Goal: Transaction & Acquisition: Book appointment/travel/reservation

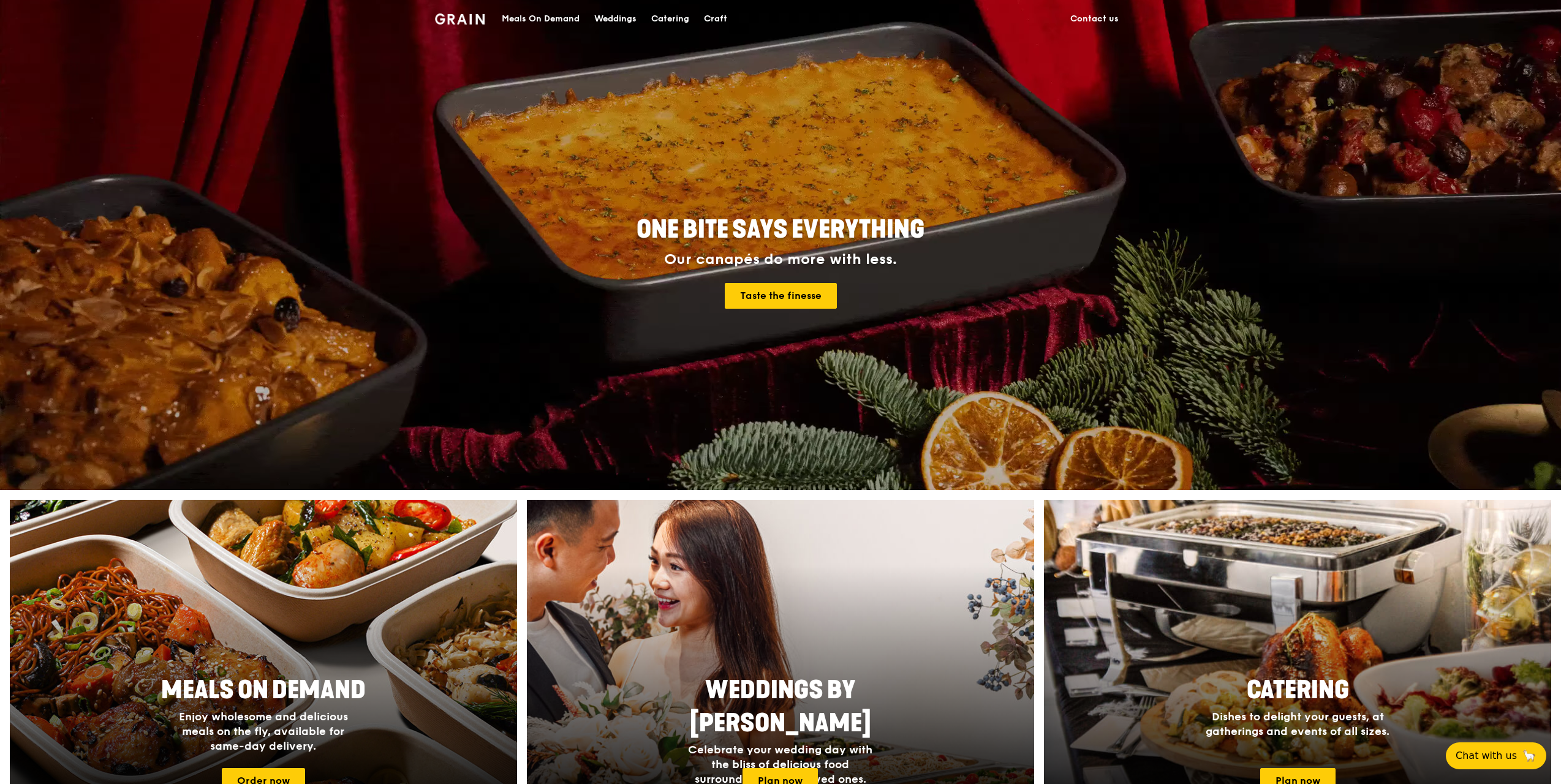
click at [665, 15] on div "Catering" at bounding box center [669, 19] width 38 height 37
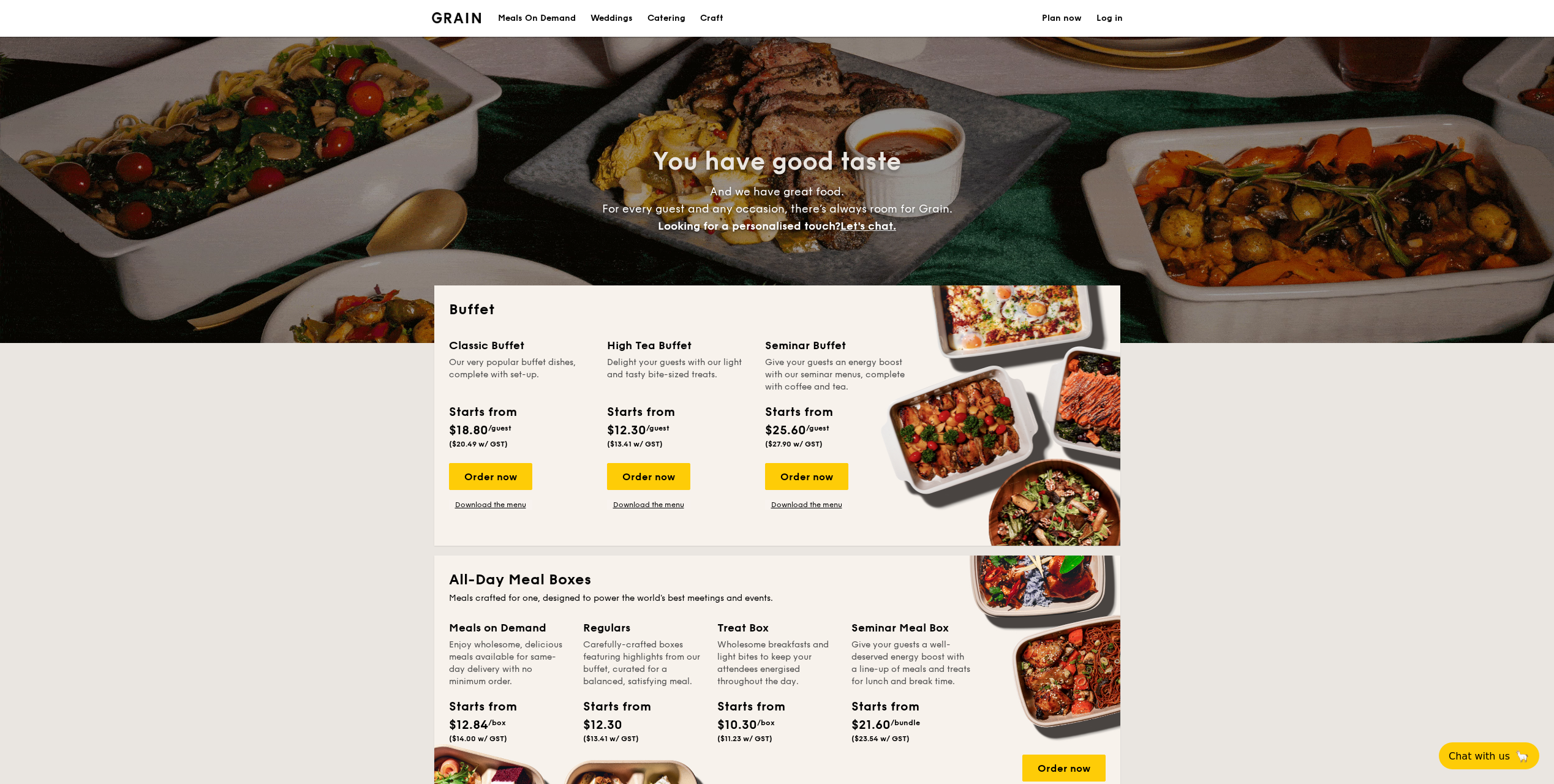
select select
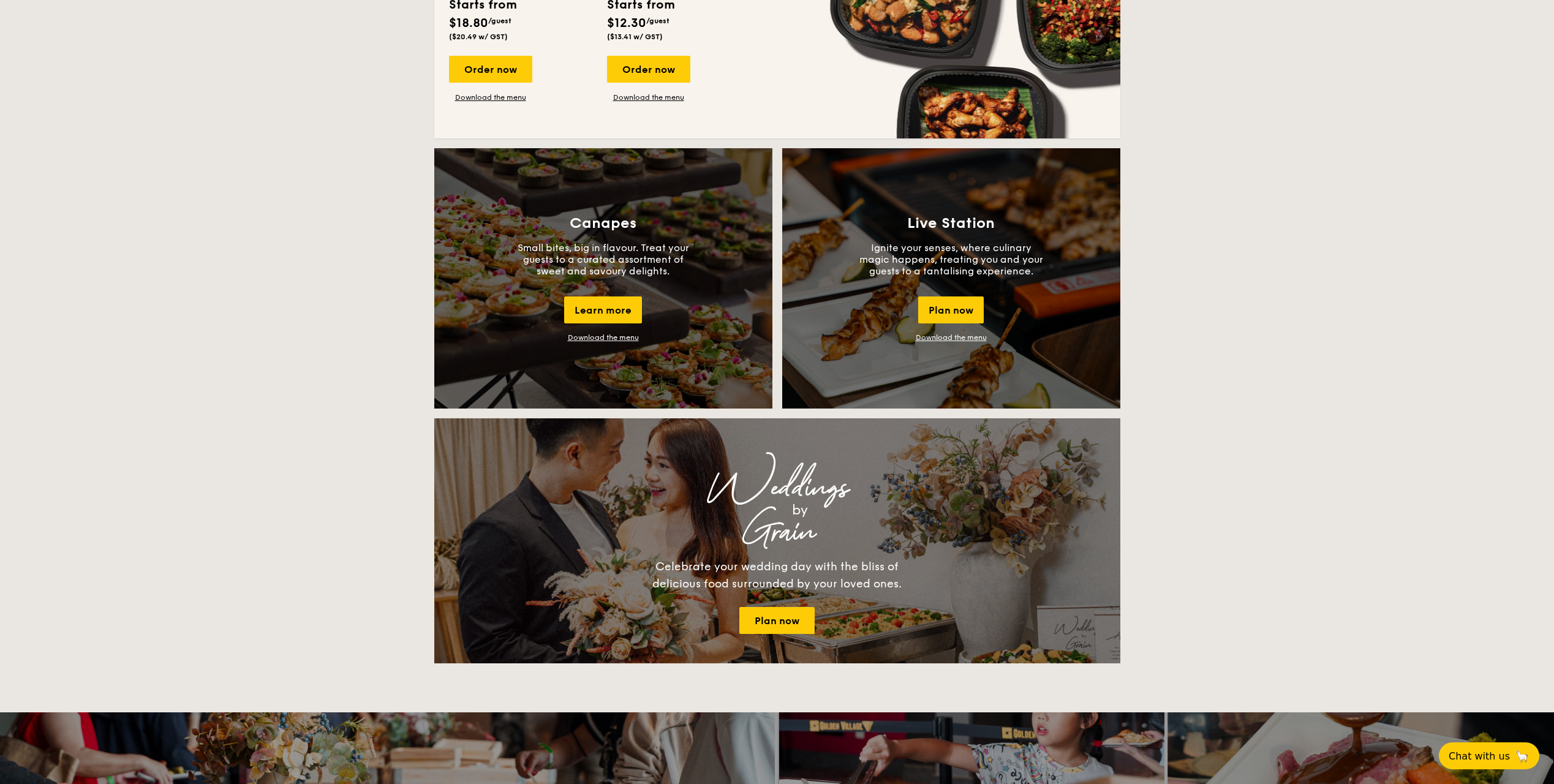
scroll to position [919, 0]
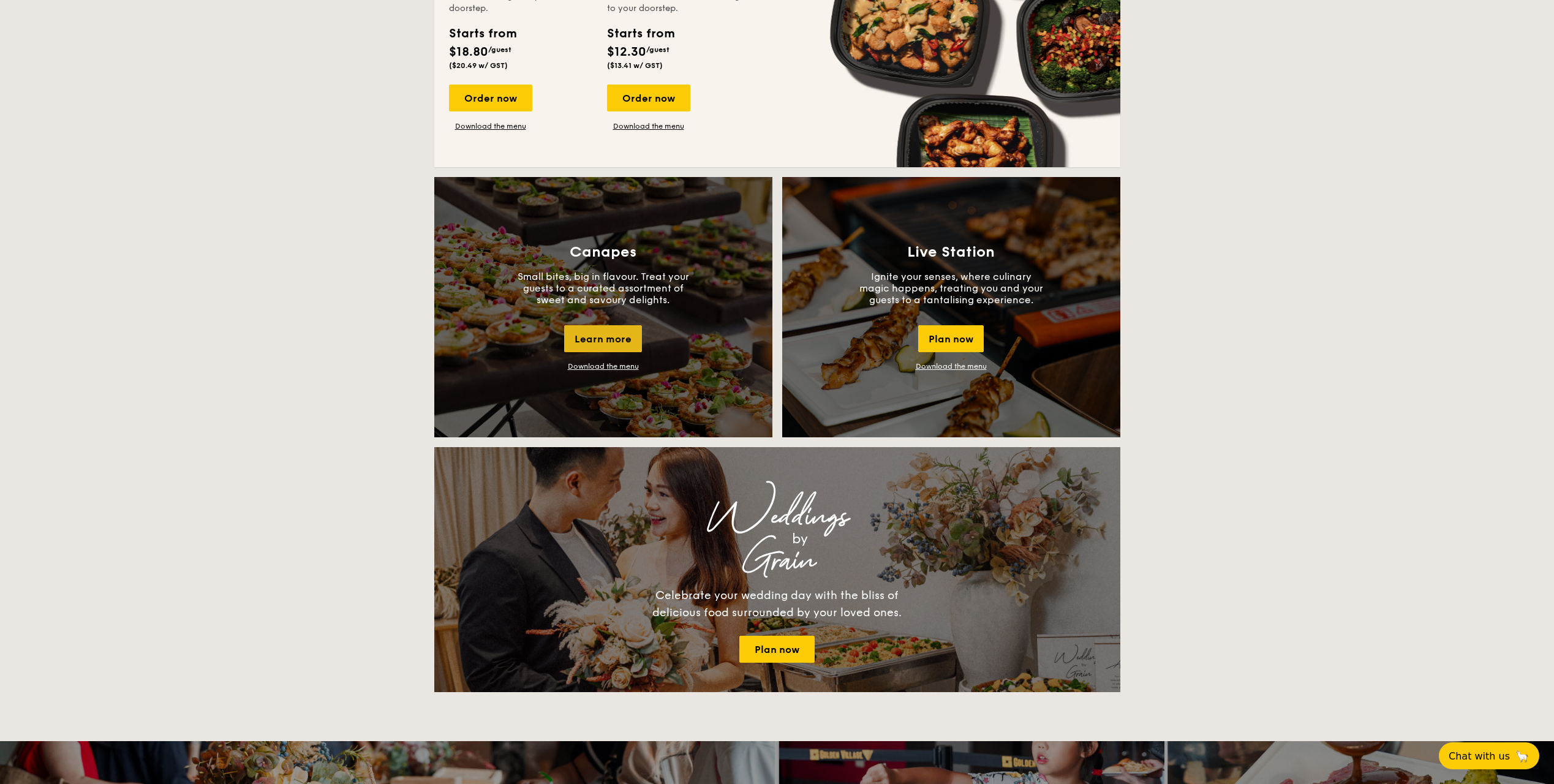
click at [613, 342] on div "Learn more" at bounding box center [602, 338] width 78 height 27
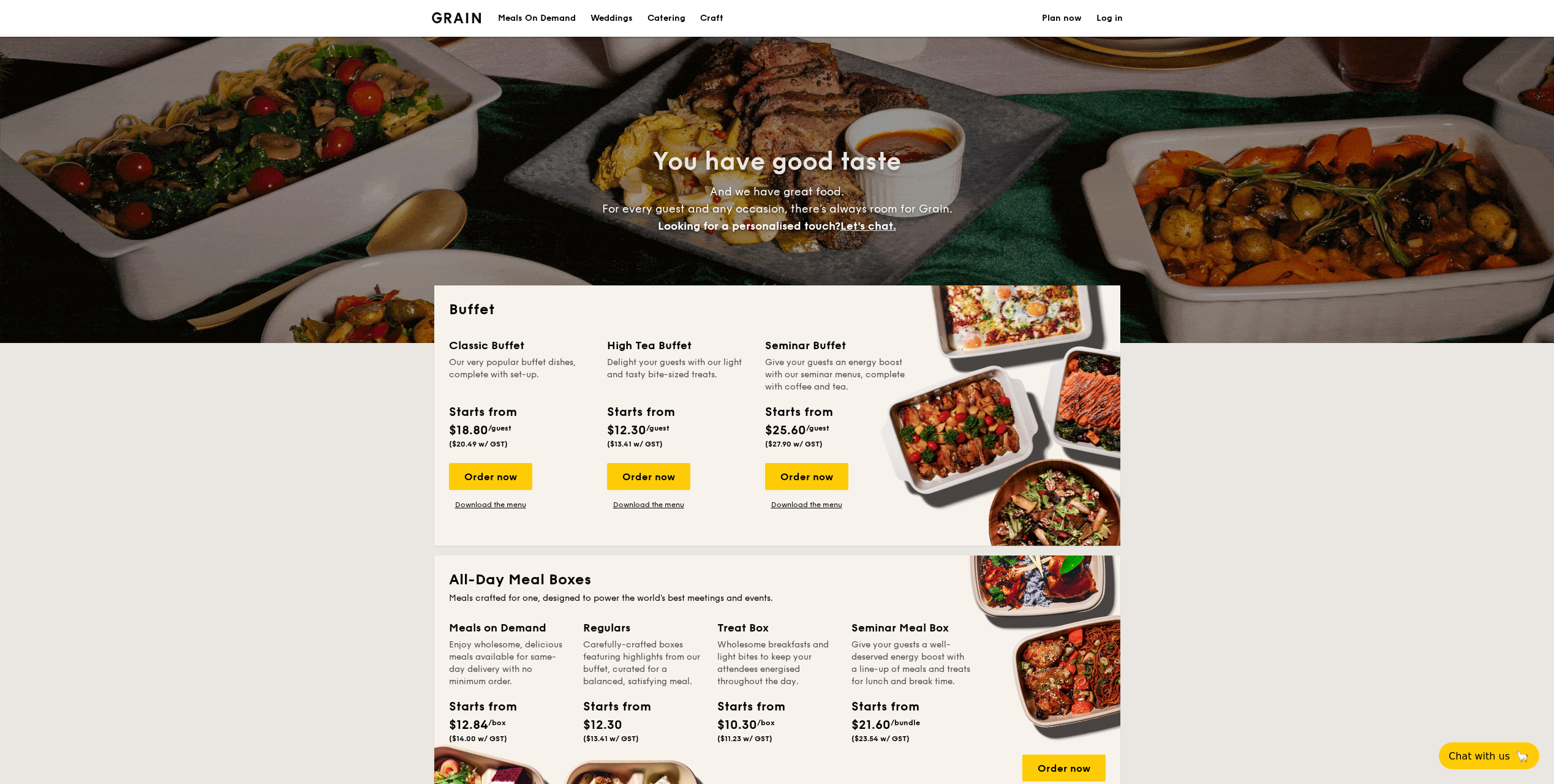
select select
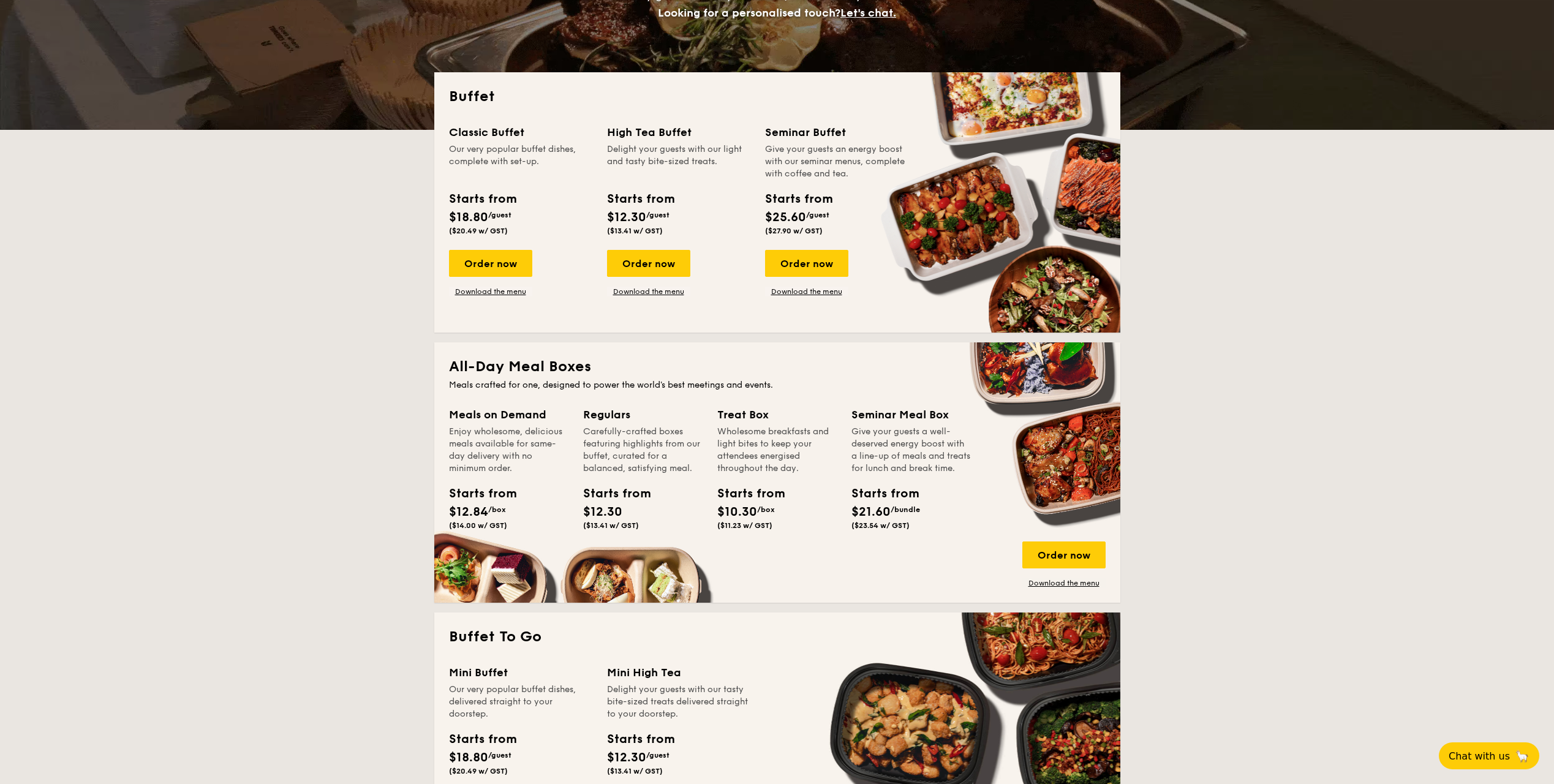
scroll to position [245, 0]
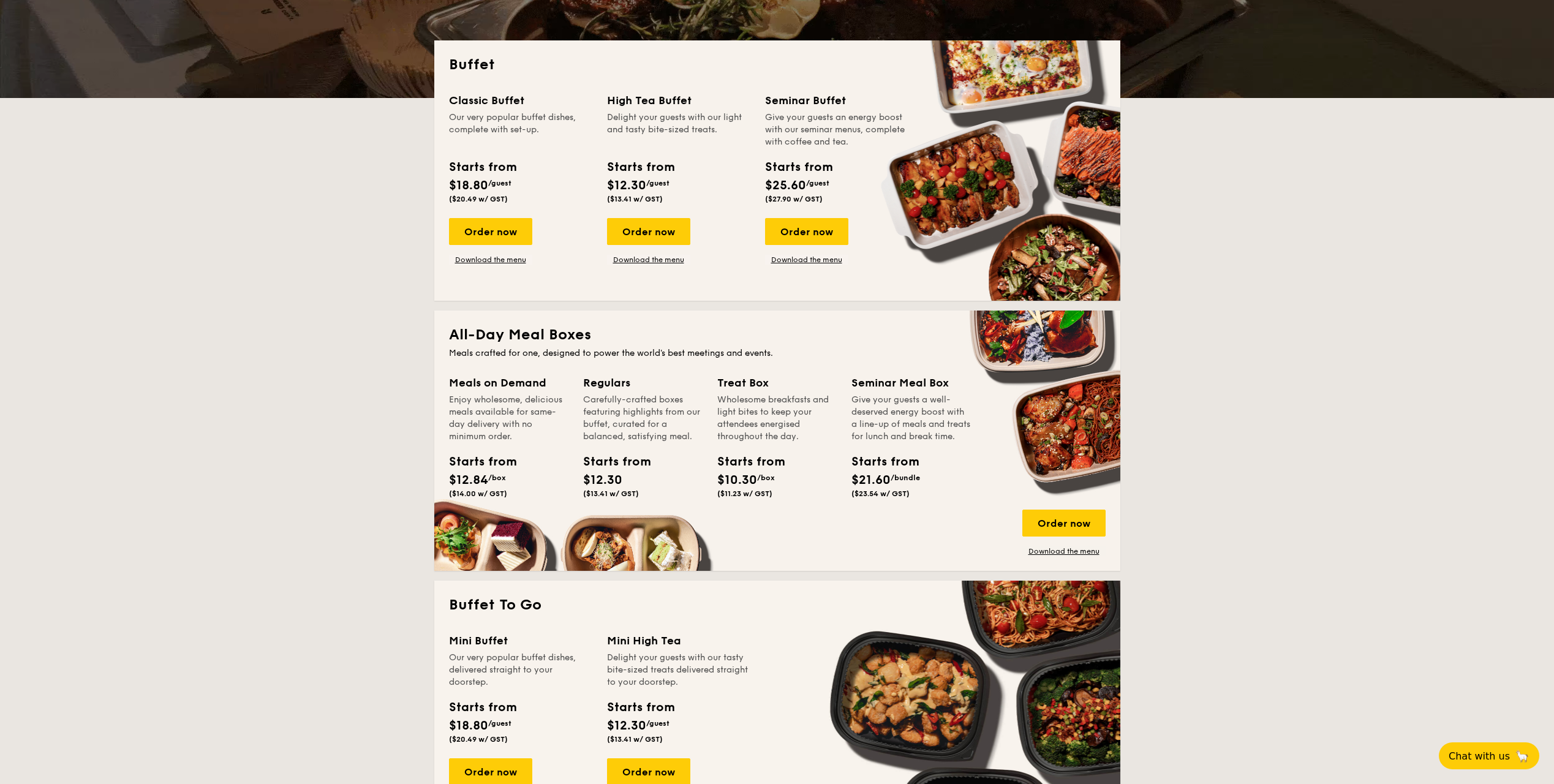
drag, startPoint x: 651, startPoint y: 259, endPoint x: 730, endPoint y: 214, distance: 90.9
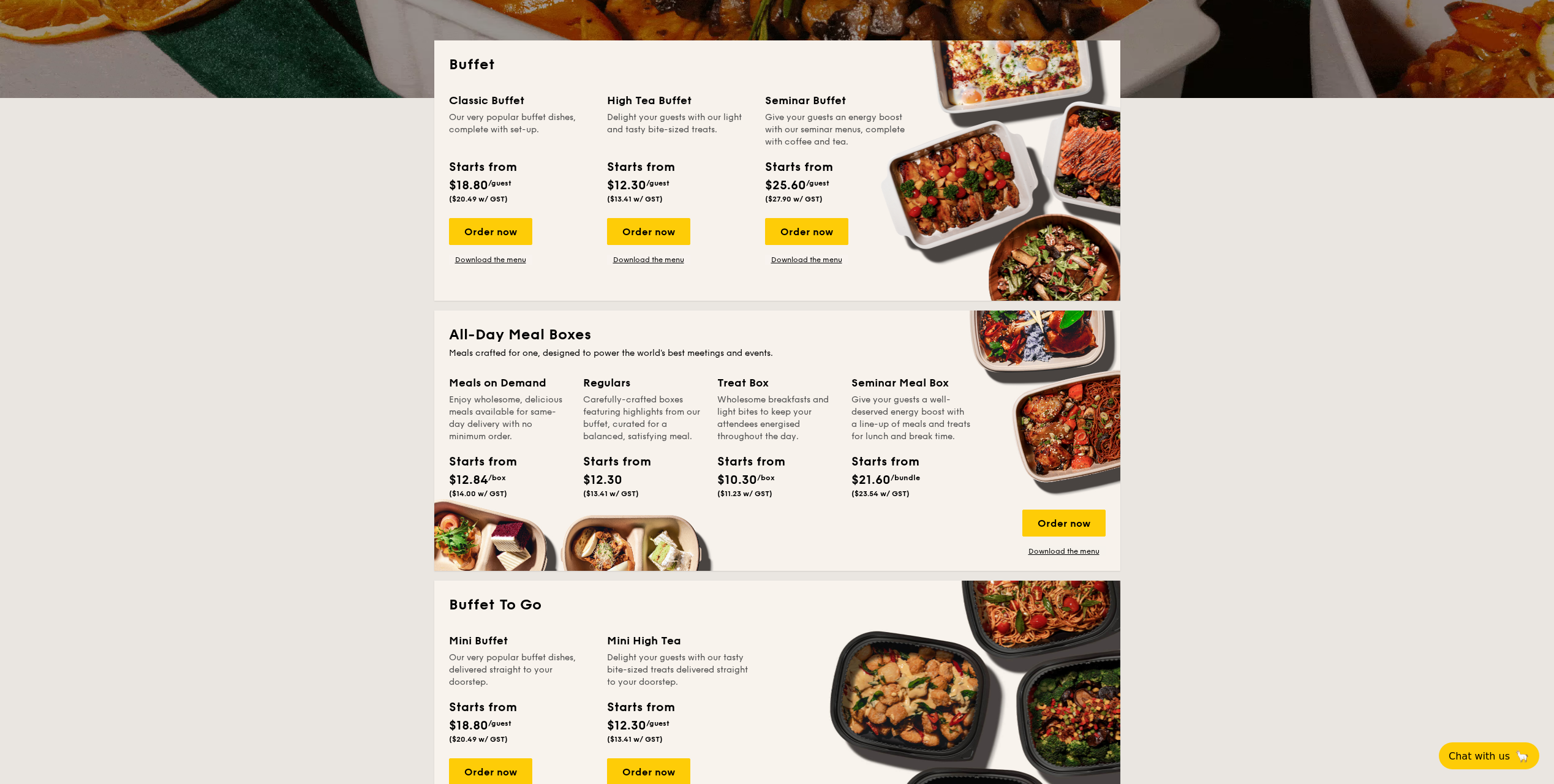
click at [730, 214] on div "High Tea Buffet Delight your guests with our light and tasty bite-sized treats.…" at bounding box center [686, 178] width 158 height 173
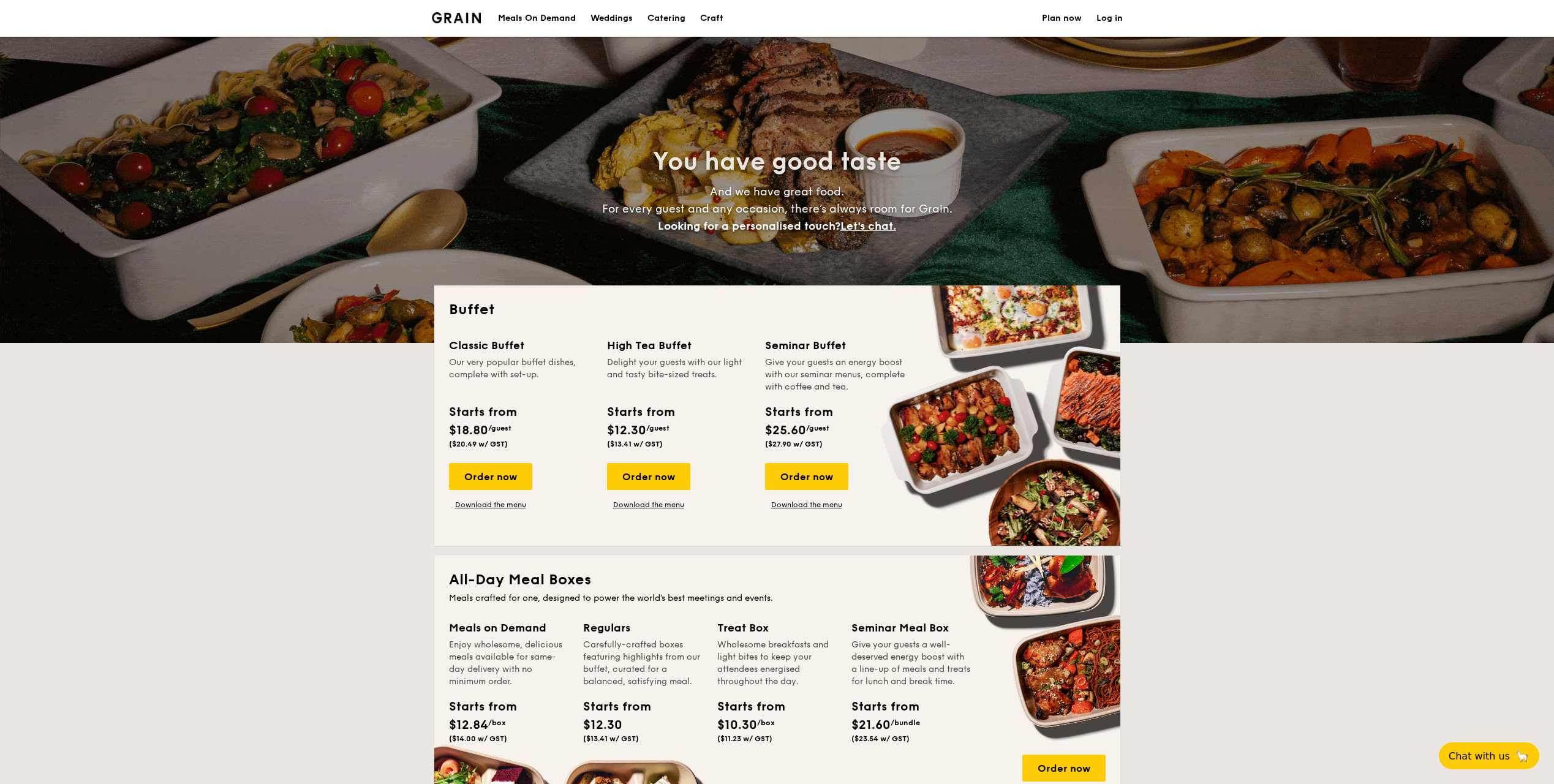
select select
